Goal: Transaction & Acquisition: Book appointment/travel/reservation

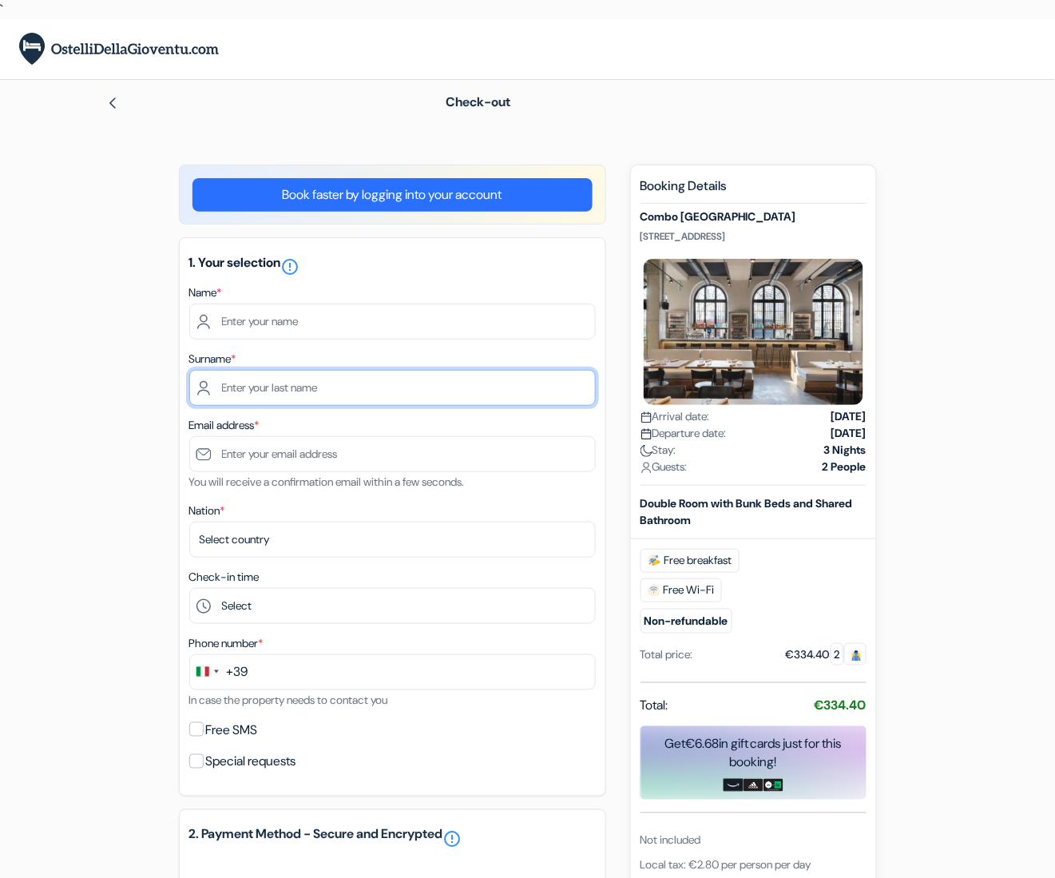
click at [236, 377] on input "text" at bounding box center [392, 388] width 407 height 36
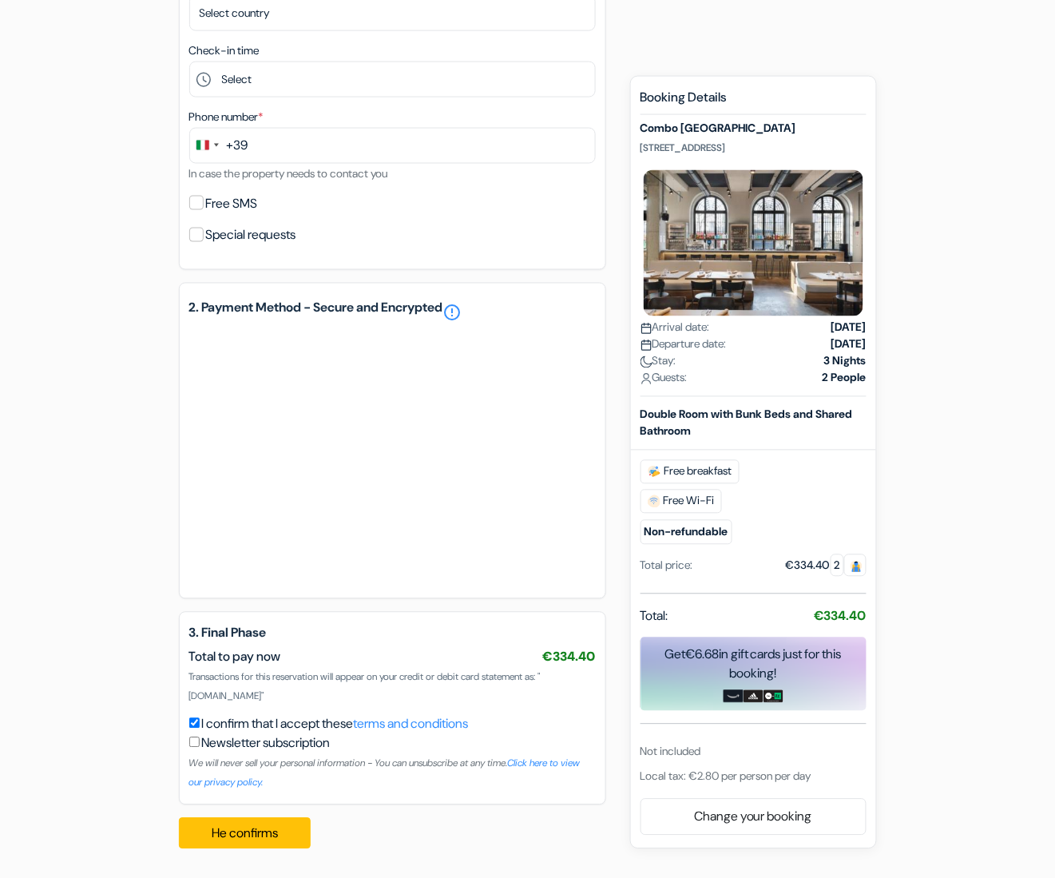
scroll to position [519, 0]
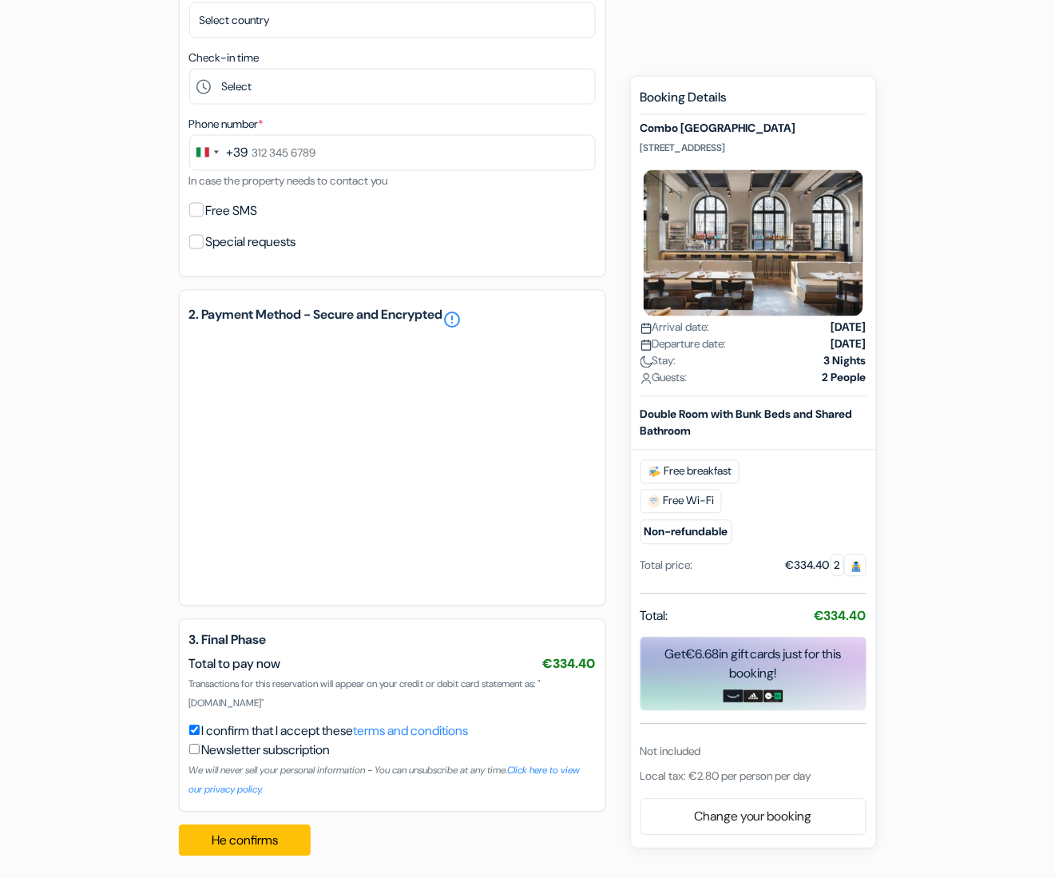
click at [736, 593] on hr at bounding box center [754, 593] width 226 height 1
click at [76, 353] on div "add_box Combo [GEOGRAPHIC_DATA] [STREET_ADDRESS] Property Details" at bounding box center [528, 257] width 911 height 1224
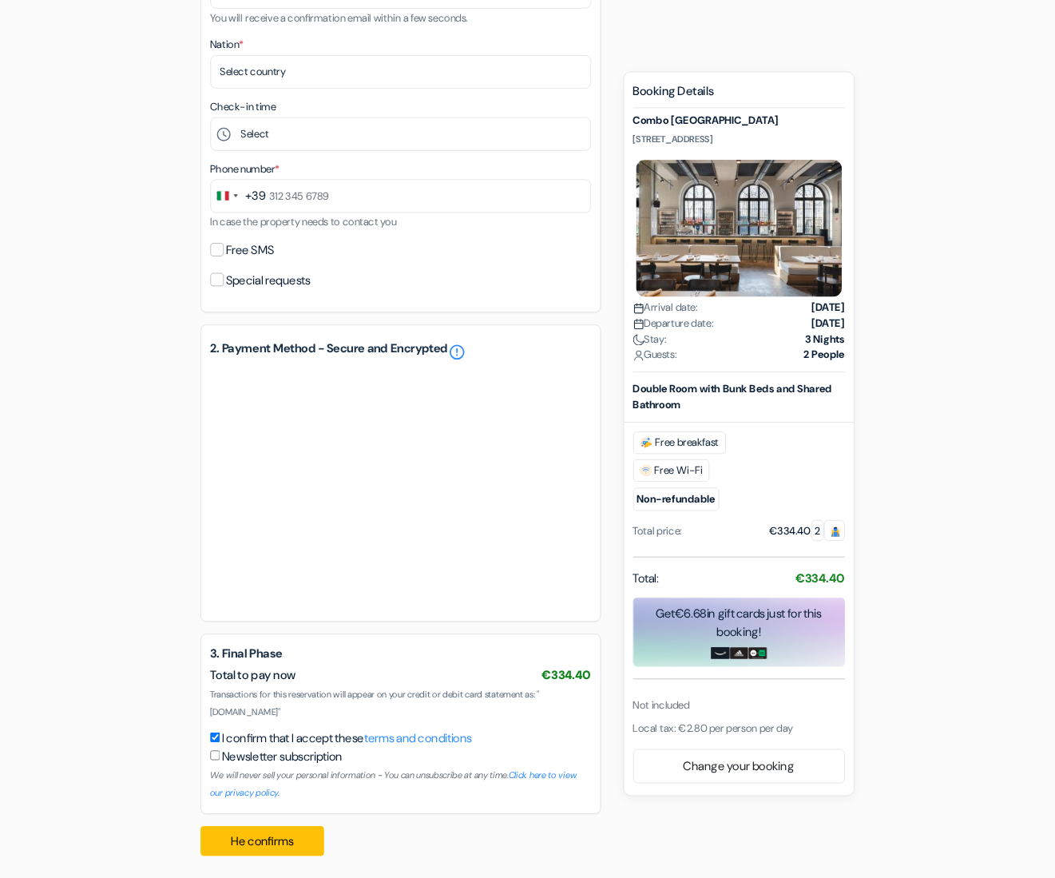
scroll to position [463, 0]
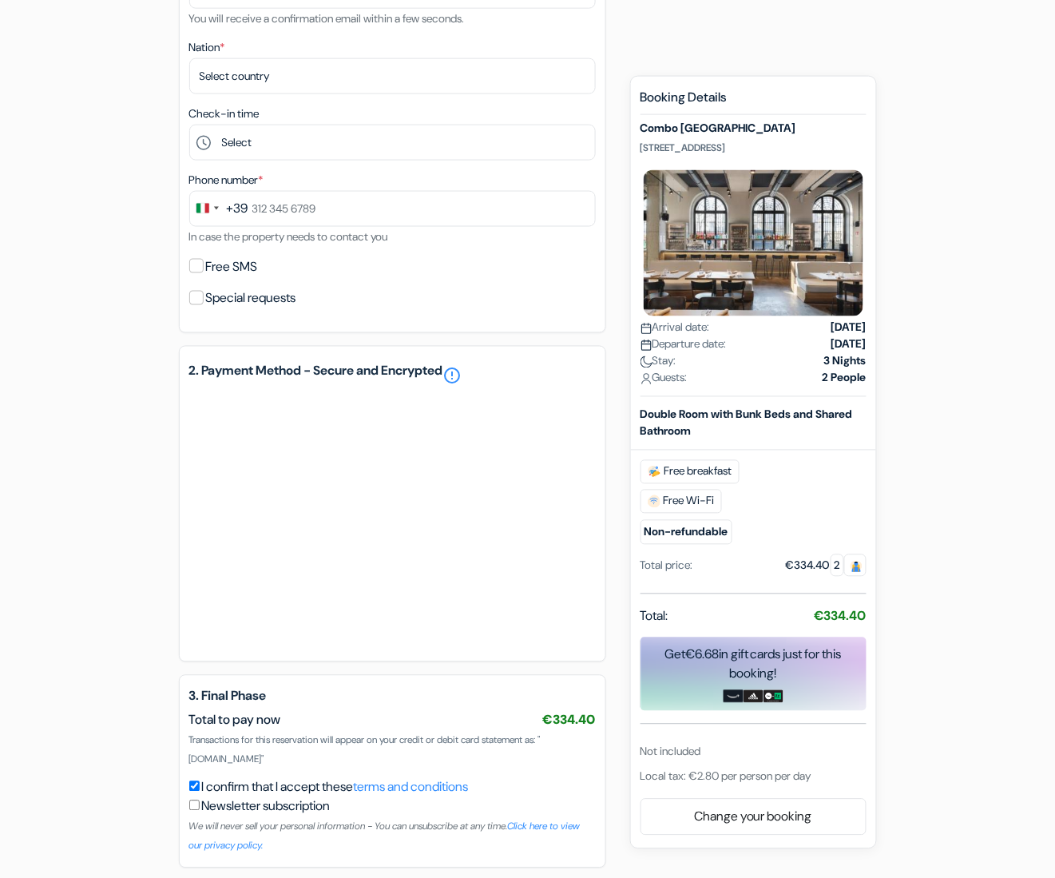
click at [45, 507] on form "Check-out add_box Combo [GEOGRAPHIC_DATA] [STREET_ADDRESS] Combo [GEOGRAPHIC_DA…" at bounding box center [527, 251] width 1055 height 1268
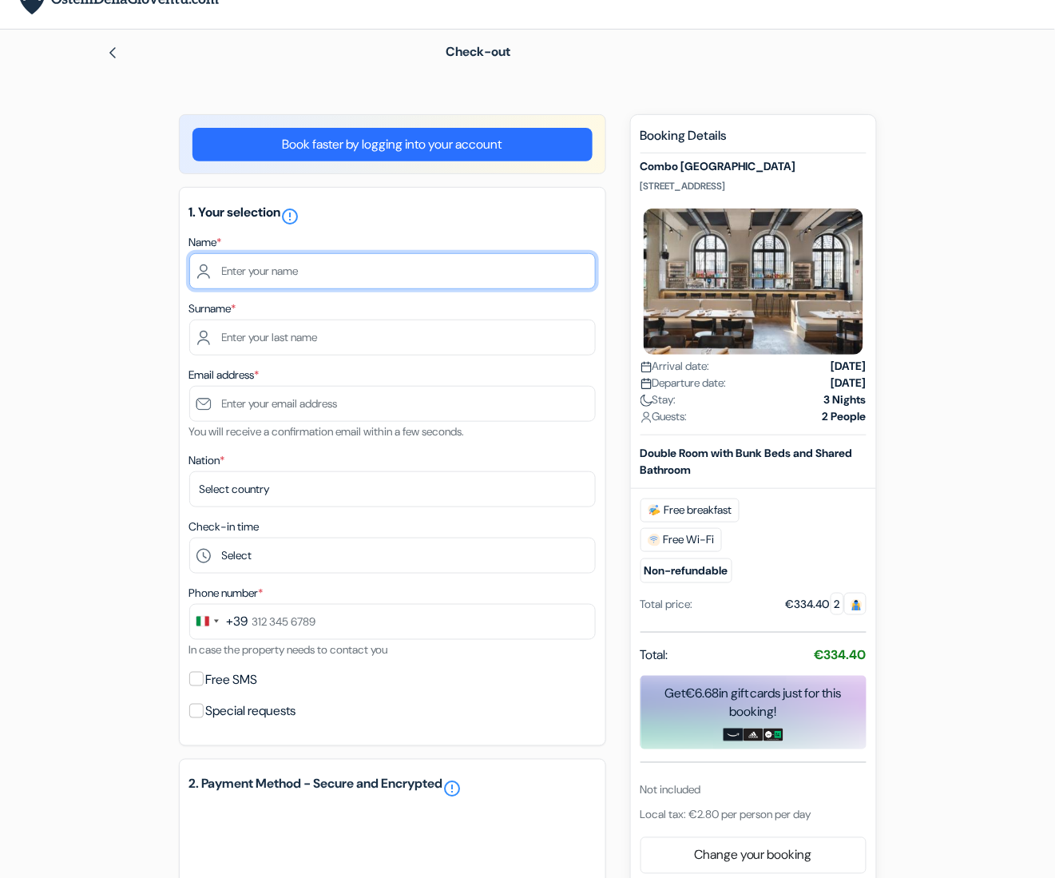
click at [307, 271] on input "text" at bounding box center [392, 271] width 407 height 36
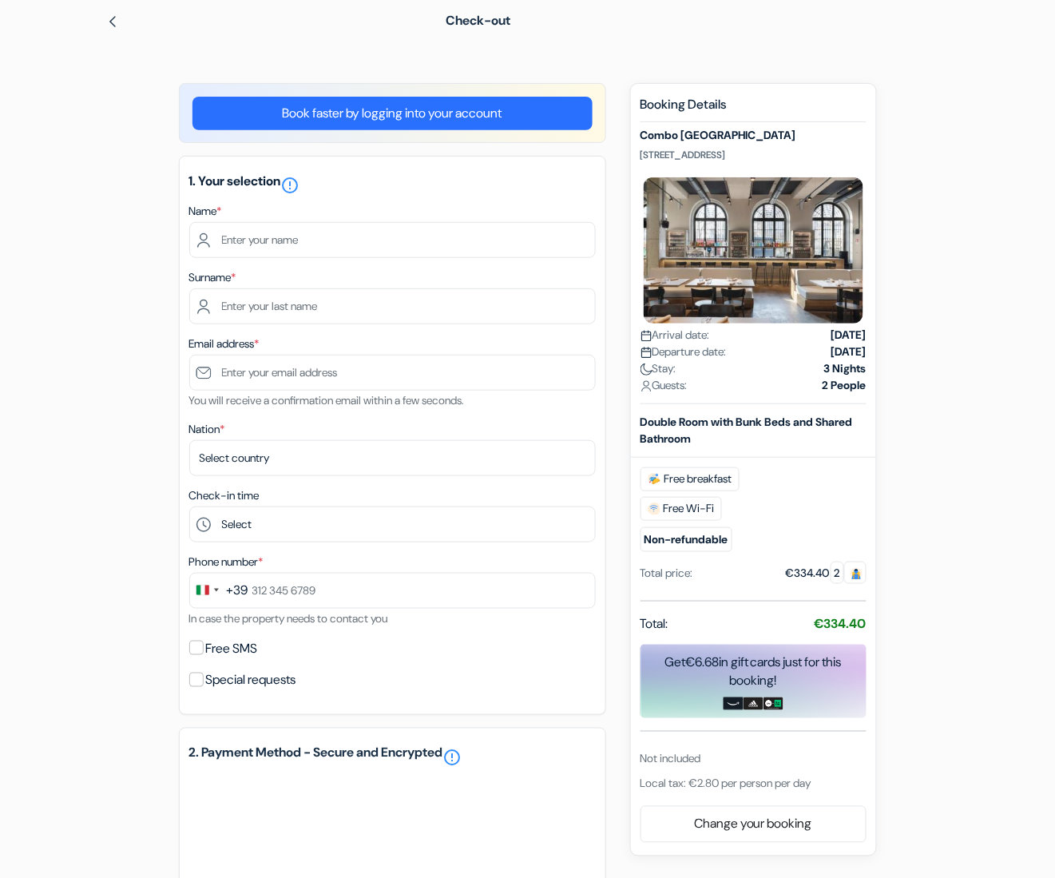
click at [830, 503] on div "Free breakfast Free Wi-Fi Non-refundable" at bounding box center [754, 509] width 226 height 85
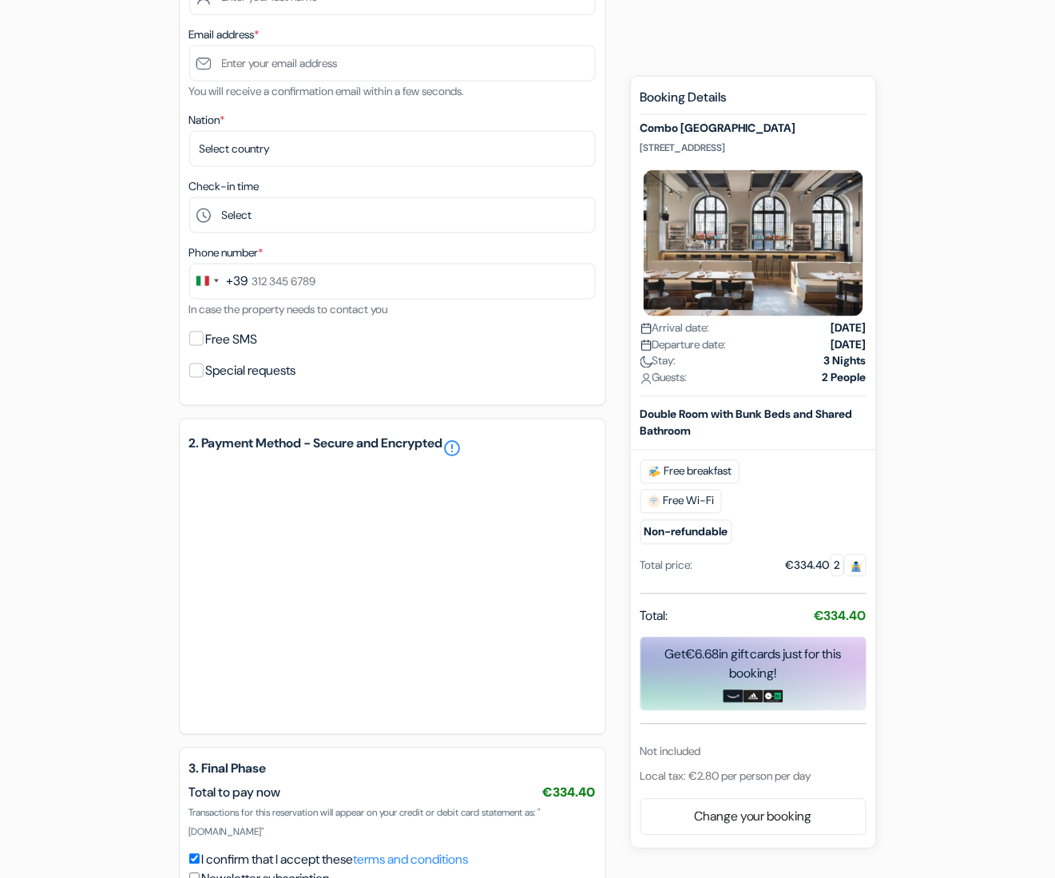
scroll to position [519, 0]
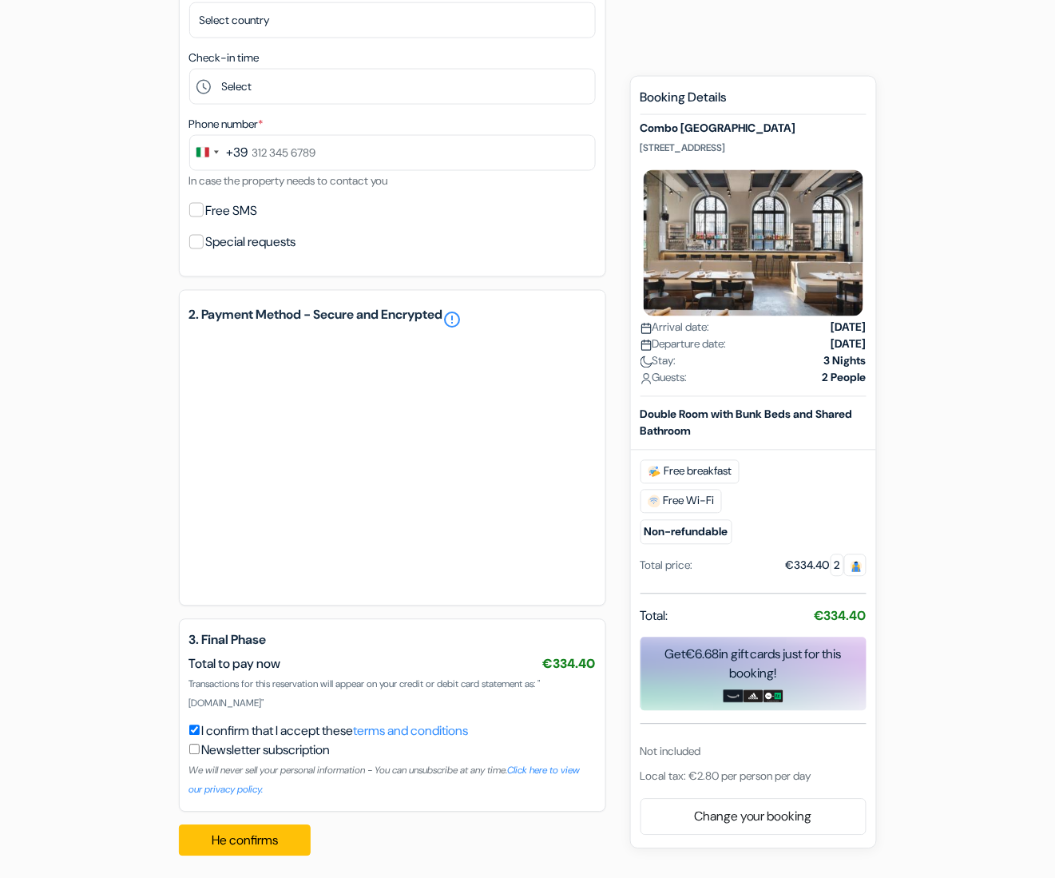
click at [820, 736] on div "Booking Details Combo Turin [STREET_ADDRESS] Arrival date: [DATE] Departure dat…" at bounding box center [754, 437] width 226 height 696
click at [465, 723] on font "terms and conditions" at bounding box center [411, 731] width 115 height 17
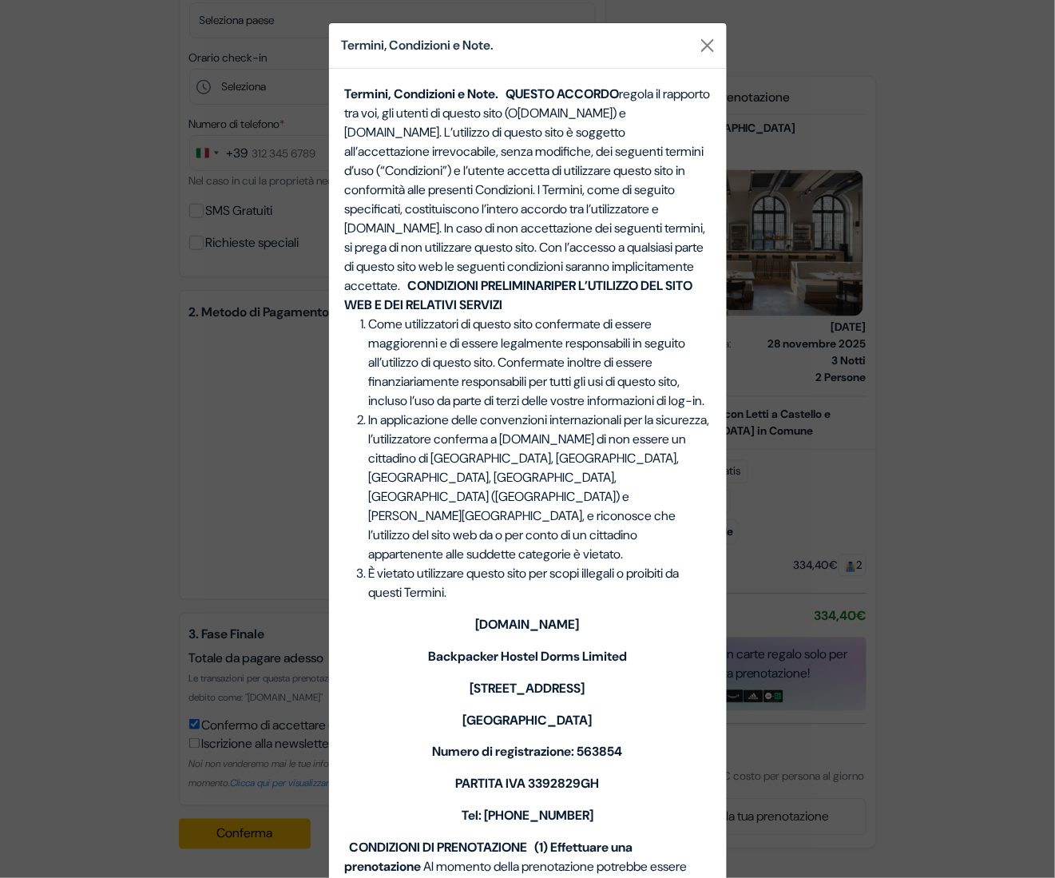
scroll to position [508, 0]
click at [458, 313] on b "PER L’UTILIZZO DEL SITO WEB E DEI RELATIVI SERVIZI" at bounding box center [519, 295] width 348 height 36
click at [169, 371] on div "Termini, Condizioni e Note. Termini, Condizioni e Note. QUESTO ACCORDO regola i…" at bounding box center [527, 439] width 1055 height 878
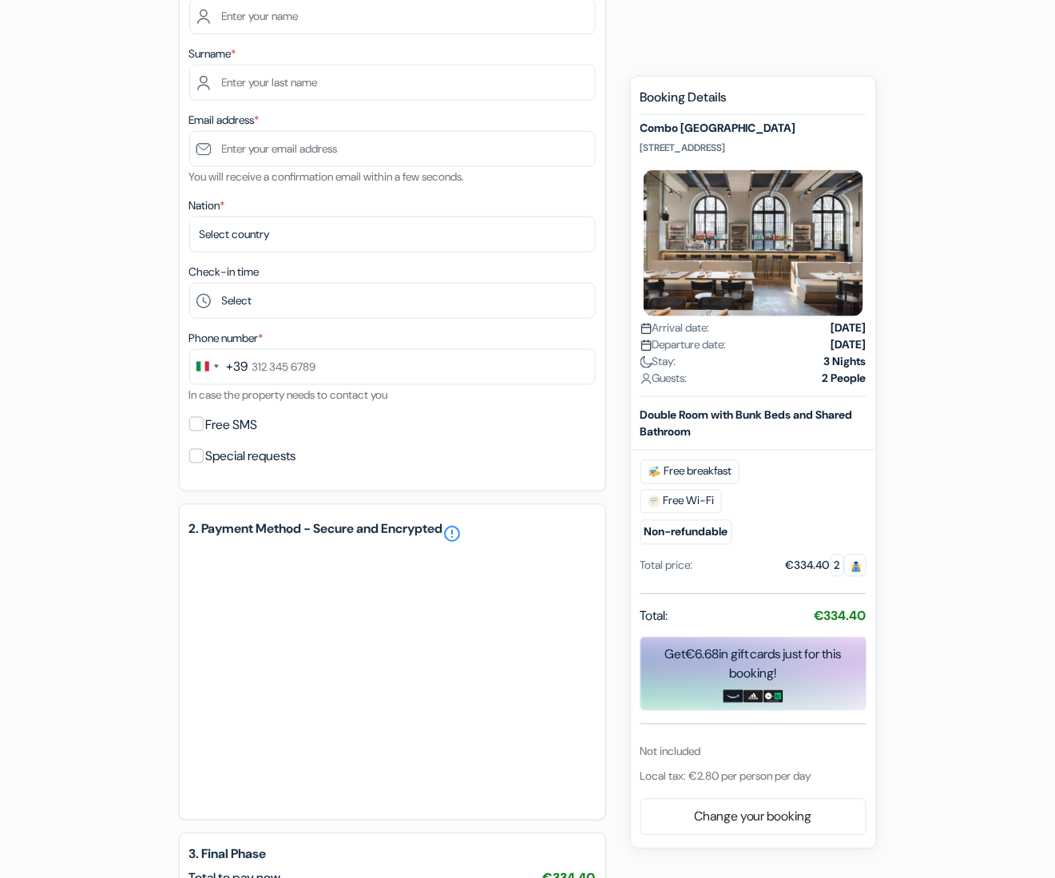
scroll to position [87, 0]
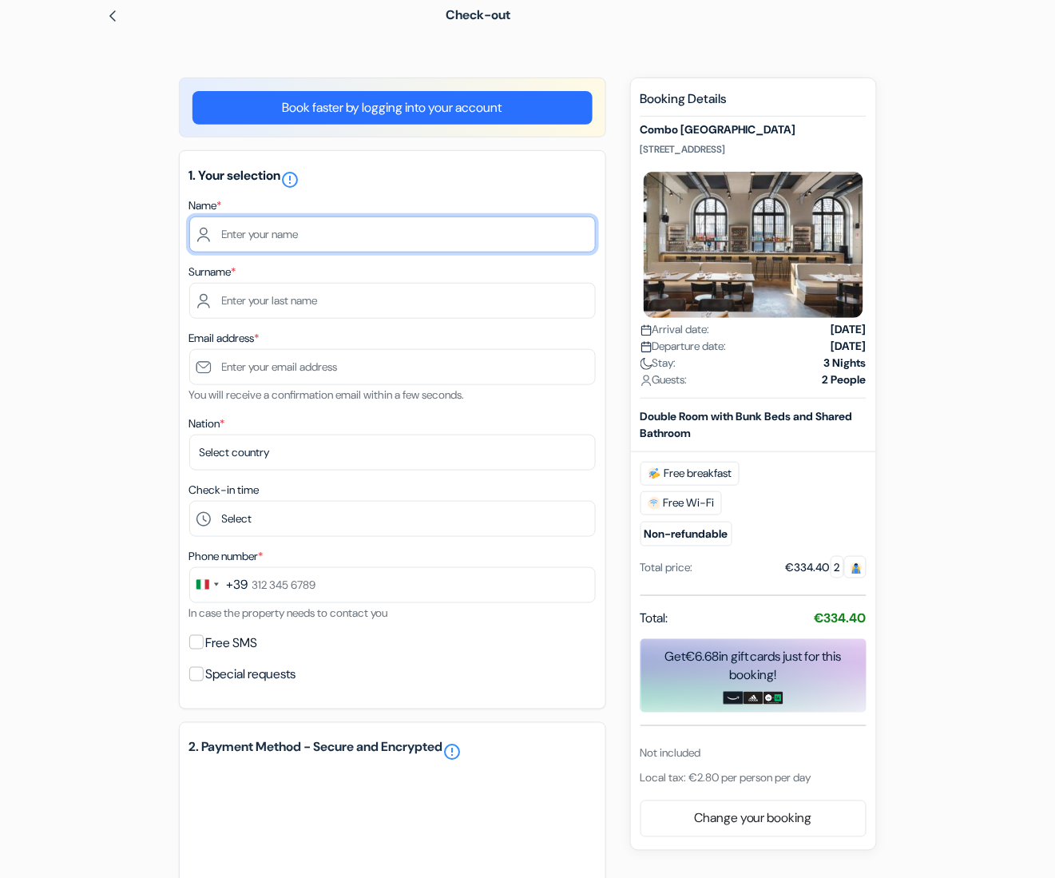
click at [265, 234] on input "text" at bounding box center [392, 234] width 407 height 36
